Goal: Complete application form

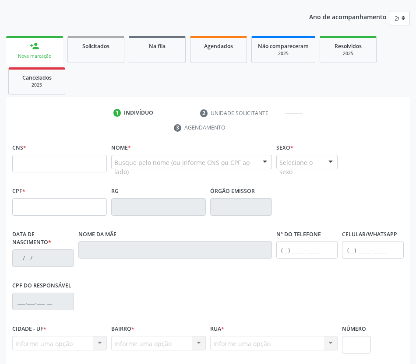
scroll to position [225, 0]
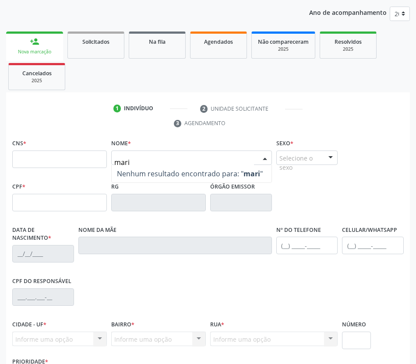
type input "maria"
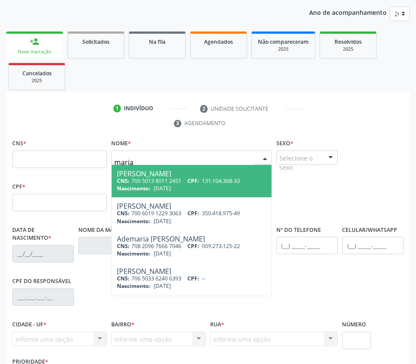
click at [137, 222] on span "Nascimento:" at bounding box center [134, 220] width 34 height 7
type input "700 6019 1229 3063"
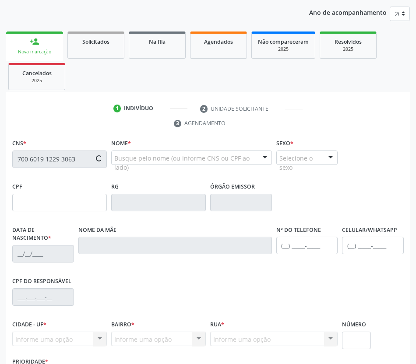
type input "[DATE]"
type input "[PERSON_NAME]"
type input "[PHONE_NUMBER]"
type input "S/N"
type input "350.418.975-49"
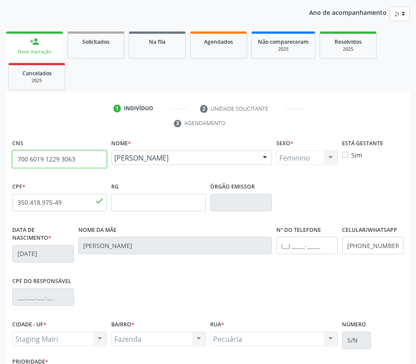
click at [56, 161] on input "700 6019 1229 3063" at bounding box center [59, 160] width 95 height 18
click at [60, 160] on input "700 6019 1229 3063" at bounding box center [59, 160] width 95 height 18
click at [161, 204] on input "text" at bounding box center [158, 203] width 95 height 18
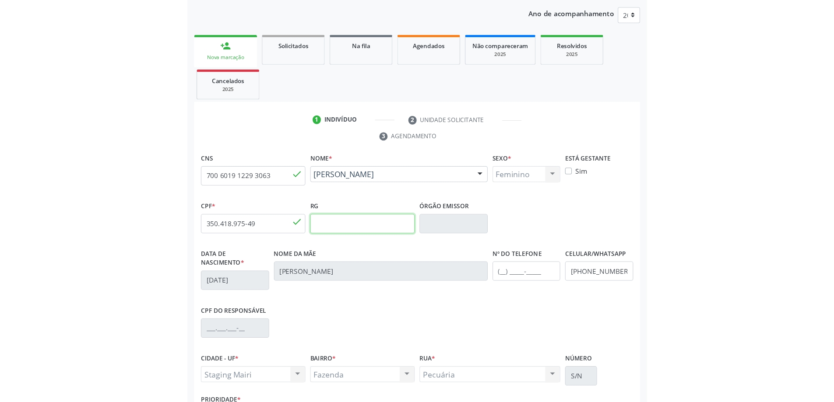
scroll to position [180, 0]
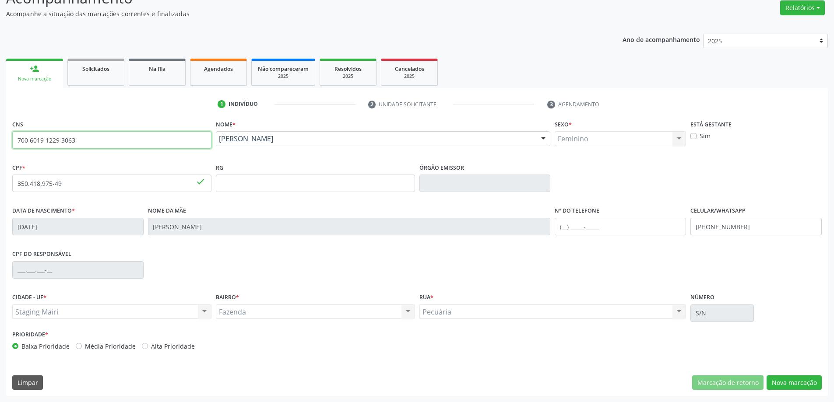
click at [135, 139] on input "700 6019 1229 3063" at bounding box center [111, 140] width 199 height 18
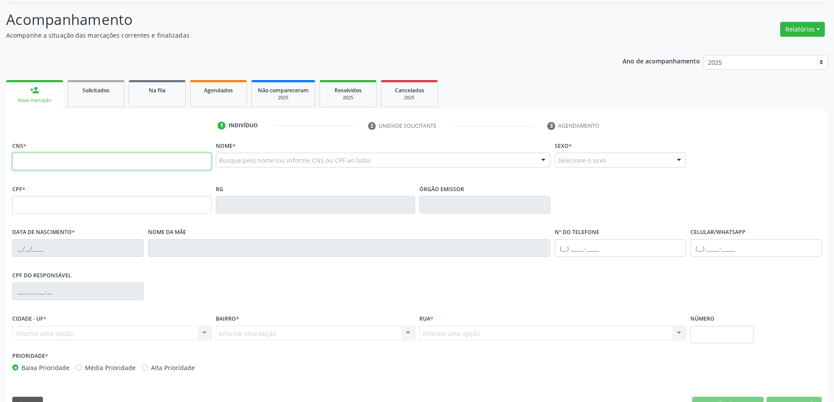
scroll to position [180, 0]
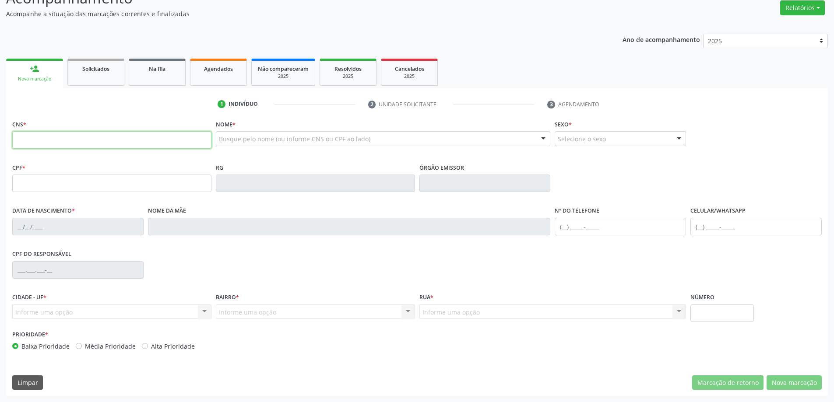
paste input "700 6019 1229 3063"
type input "700 6019 1229 3063"
type input "350.418.975-49"
type input "[DATE]"
type input "[PERSON_NAME]"
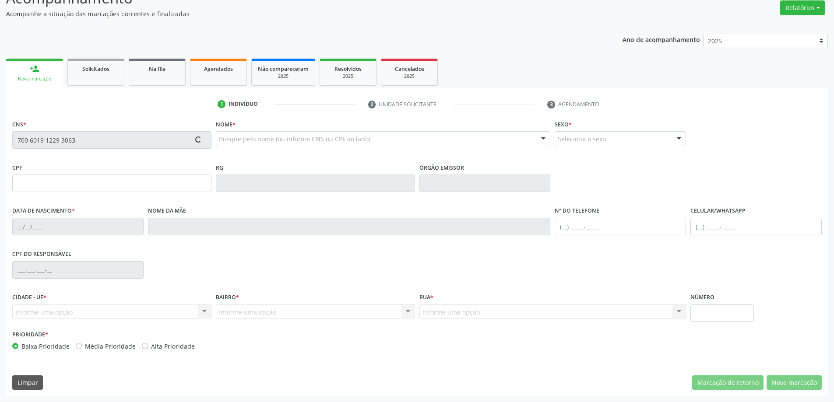
type input "[PHONE_NUMBER]"
type input "S/N"
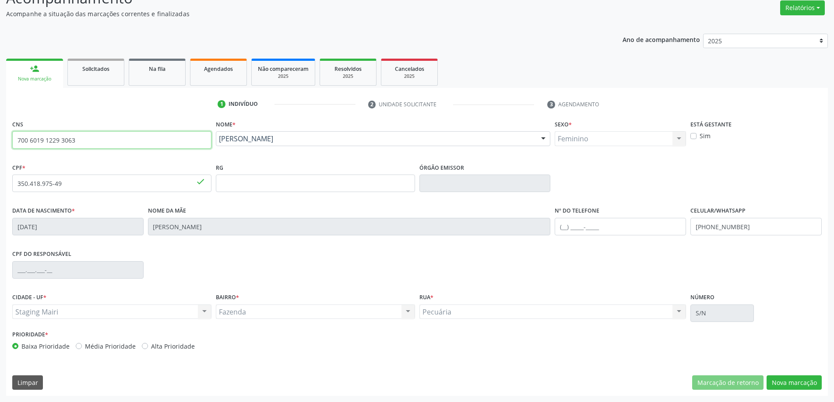
click at [161, 140] on input "700 6019 1229 3063" at bounding box center [111, 140] width 199 height 18
click at [47, 182] on input "350.418.975-49" at bounding box center [111, 184] width 199 height 18
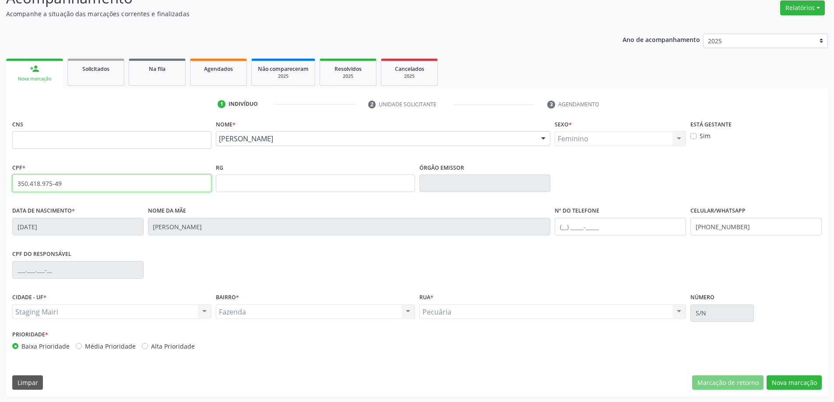
click at [47, 182] on input "350.418.975-49" at bounding box center [111, 184] width 199 height 18
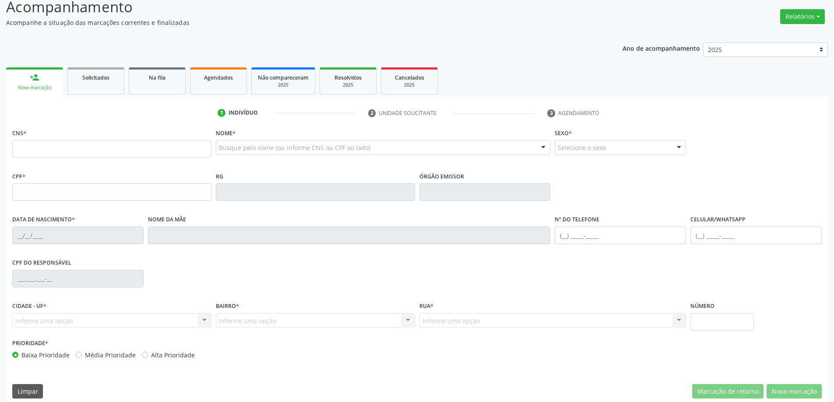
scroll to position [180, 0]
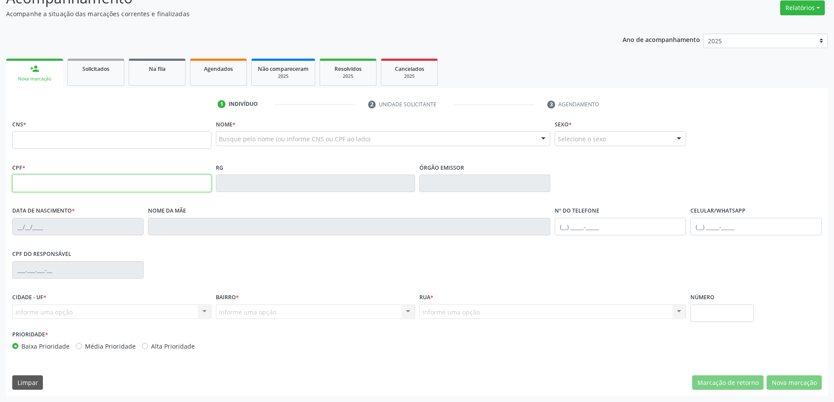
click at [51, 181] on input "text" at bounding box center [111, 184] width 199 height 18
paste input "350.418.975-49"
type input "350.418.975-49"
type input "700 6019 1229 3063"
type input "[DATE]"
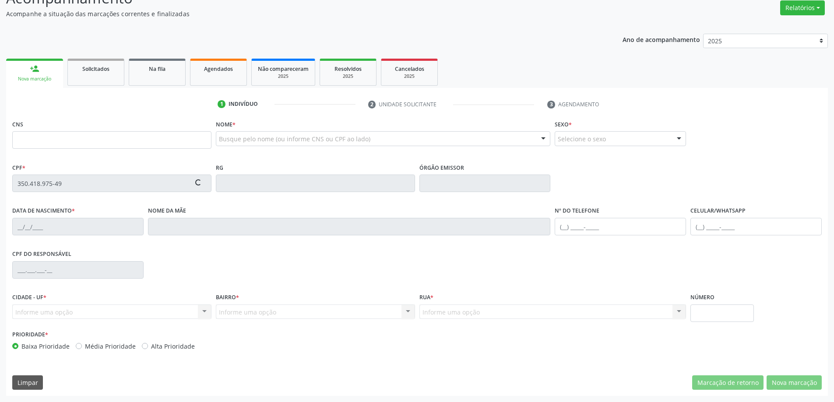
type input "[PERSON_NAME]"
type input "[PHONE_NUMBER]"
type input "S/N"
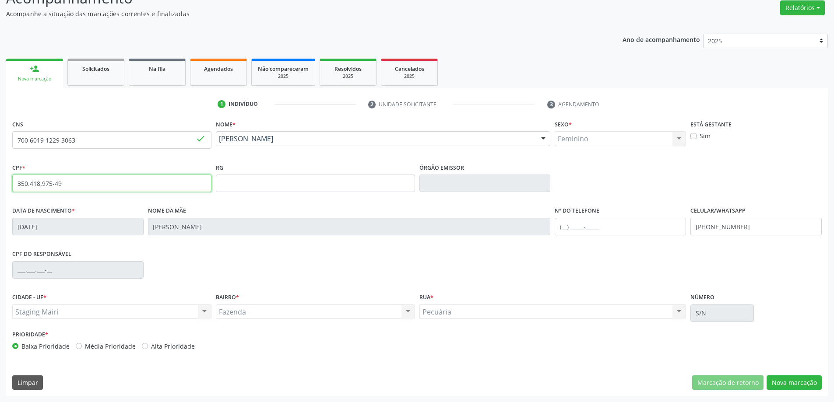
click at [119, 182] on input "350.418.975-49" at bounding box center [111, 184] width 199 height 18
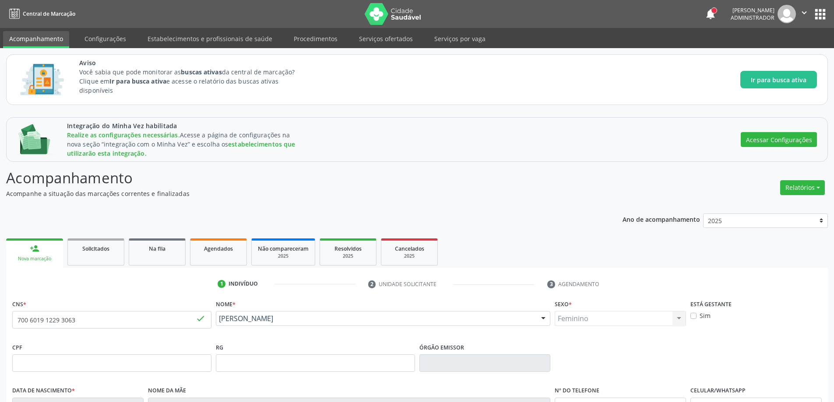
click at [814, 11] on button "apps" at bounding box center [819, 14] width 15 height 15
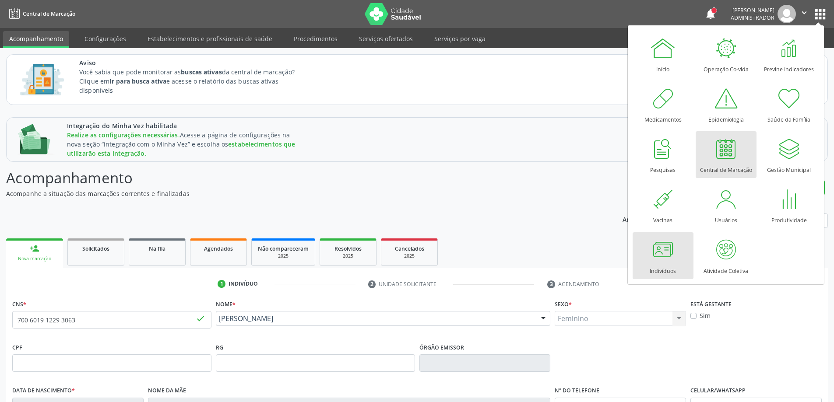
click at [666, 246] on div at bounding box center [662, 250] width 26 height 26
